Goal: Task Accomplishment & Management: Use online tool/utility

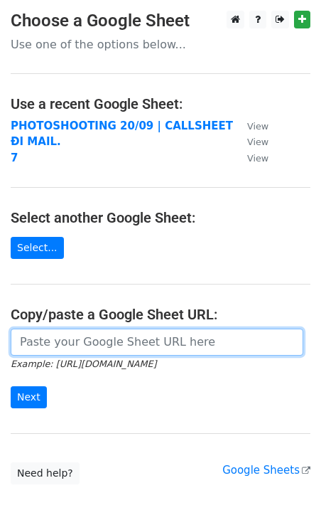
click at [80, 346] on input "url" at bounding box center [157, 341] width 293 height 27
paste input "[URL][DOMAIN_NAME]"
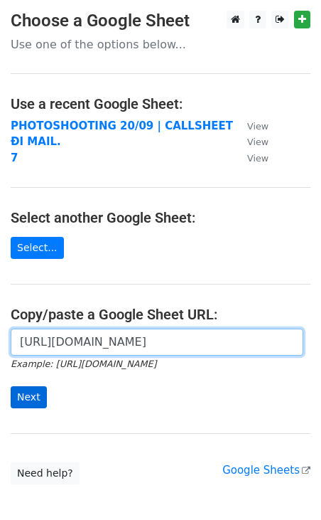
type input "[URL][DOMAIN_NAME]"
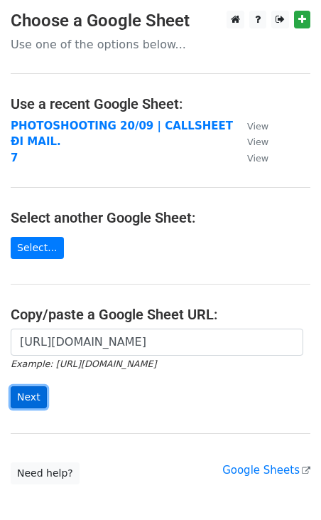
scroll to position [0, 0]
click at [32, 391] on input "Next" at bounding box center [29, 397] width 36 height 22
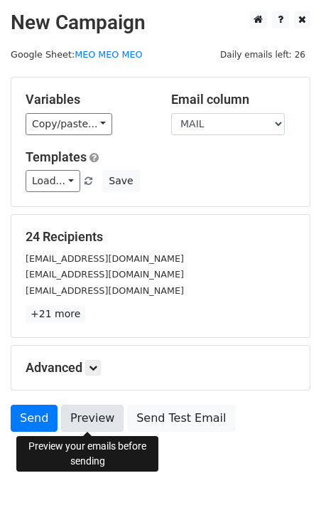
click at [95, 417] on link "Preview" at bounding box center [92, 417] width 63 height 27
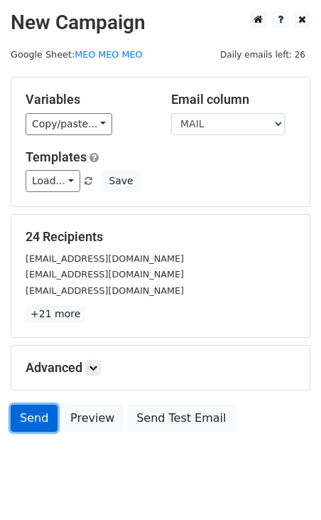
click at [36, 420] on link "Send" at bounding box center [34, 417] width 47 height 27
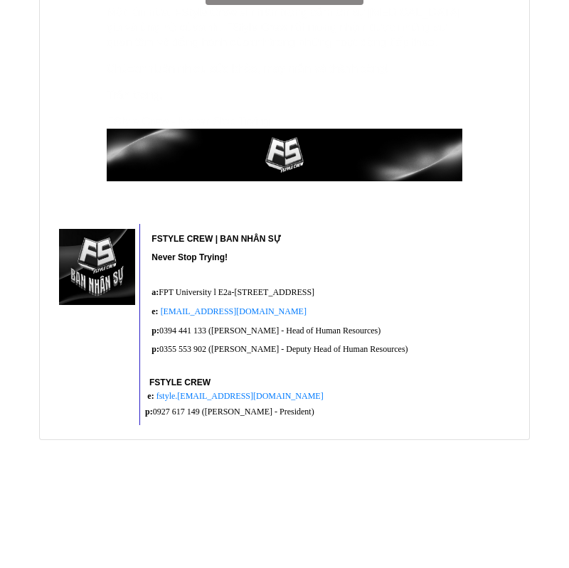
scroll to position [22184, 0]
